Goal: Transaction & Acquisition: Book appointment/travel/reservation

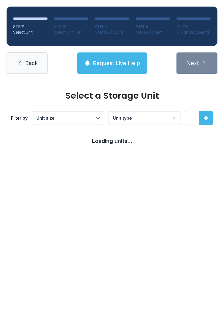
click at [96, 113] on button "Unit size" at bounding box center [68, 117] width 72 height 13
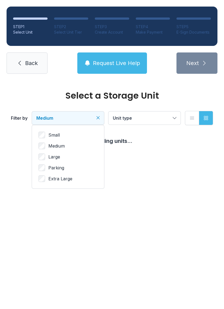
click at [170, 114] on button "Unit type" at bounding box center [144, 117] width 72 height 13
click at [191, 117] on icon "button" at bounding box center [192, 118] width 4 height 2
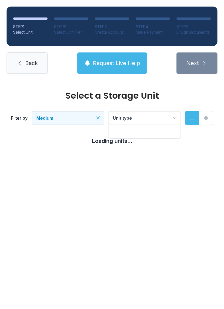
click at [94, 112] on button "Medium" at bounding box center [68, 117] width 72 height 13
click at [95, 119] on button "Medium" at bounding box center [68, 117] width 72 height 13
click at [174, 112] on button "Unit type" at bounding box center [144, 117] width 72 height 13
click at [174, 117] on button "Unit type" at bounding box center [144, 117] width 72 height 13
click at [21, 58] on link "Back" at bounding box center [27, 62] width 41 height 21
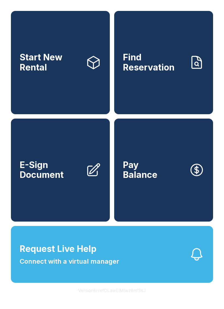
click at [45, 65] on span "Start New Rental" at bounding box center [51, 62] width 62 height 20
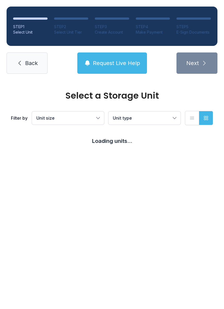
click at [170, 117] on span "Unit type" at bounding box center [142, 118] width 58 height 7
click at [50, 114] on button "Unit size" at bounding box center [68, 117] width 72 height 13
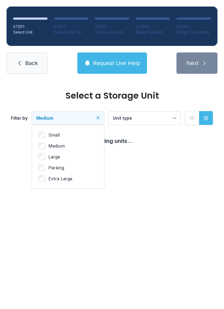
click at [210, 113] on button "Grid view" at bounding box center [206, 118] width 14 height 14
click at [206, 116] on icon "button" at bounding box center [206, 118] width 4 height 4
click at [191, 112] on button "List view" at bounding box center [192, 118] width 14 height 14
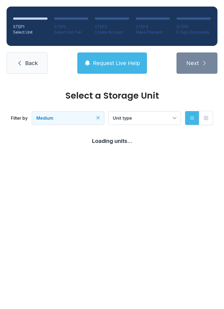
click at [115, 58] on button "Request Live Help" at bounding box center [112, 62] width 70 height 21
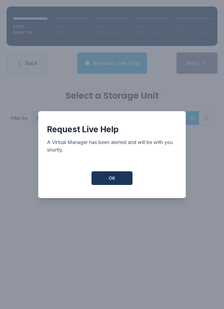
click at [101, 192] on div "Request Live Help A Virtual Manager has been alerted and will be with you short…" at bounding box center [111, 154] width 147 height 87
click at [112, 181] on span "OK" at bounding box center [112, 178] width 7 height 7
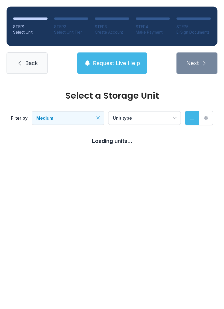
click at [92, 115] on span "Medium" at bounding box center [65, 118] width 58 height 7
click at [39, 140] on ul "Small Medium Large Parking Extra Large" at bounding box center [67, 157] width 59 height 50
click at [206, 120] on icon "button" at bounding box center [205, 117] width 5 height 5
click at [23, 65] on link "Back" at bounding box center [27, 62] width 41 height 21
